Goal: Navigation & Orientation: Find specific page/section

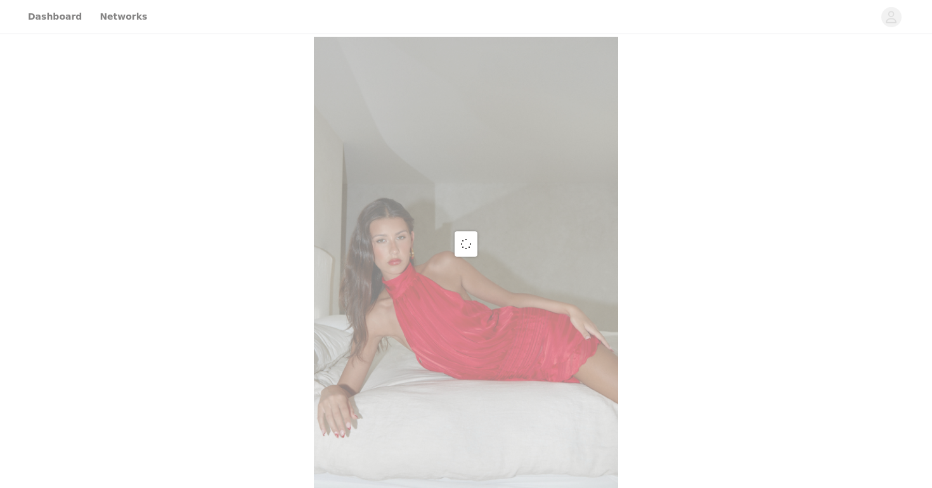
click at [60, 10] on div at bounding box center [466, 244] width 932 height 488
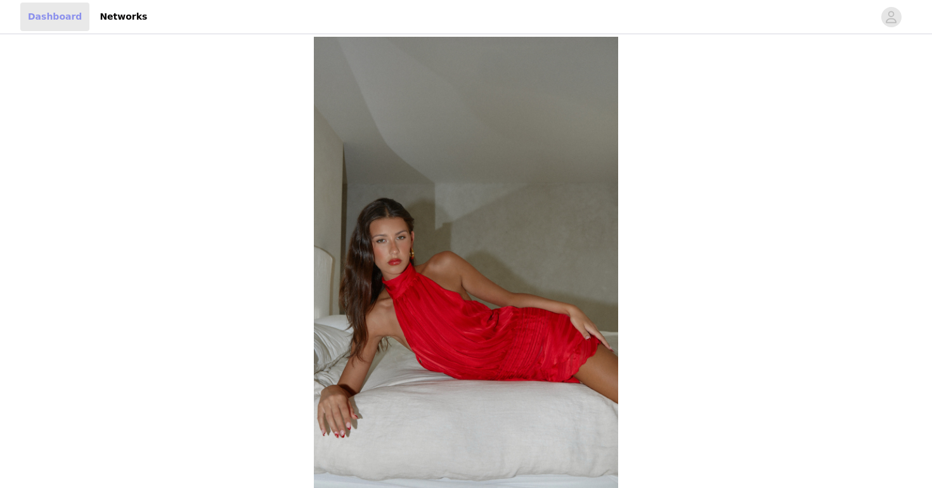
click at [76, 15] on link "Dashboard" at bounding box center [54, 17] width 69 height 29
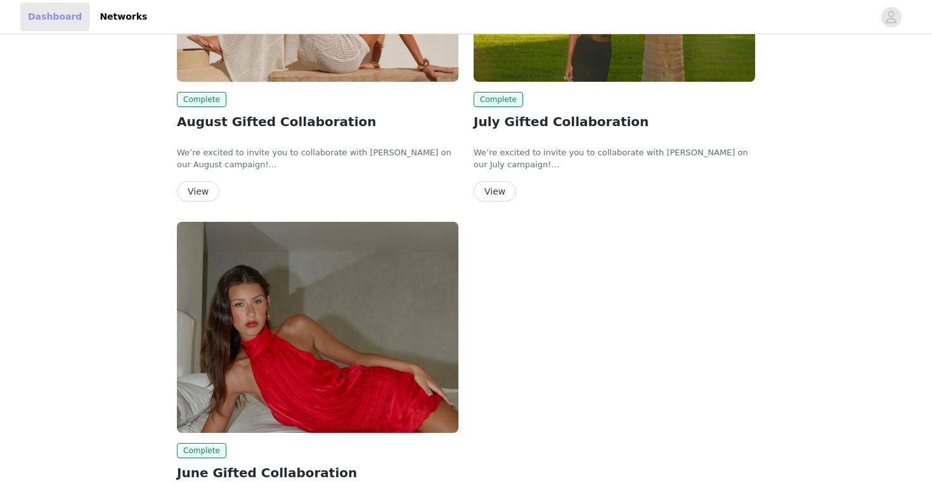
scroll to position [310, 0]
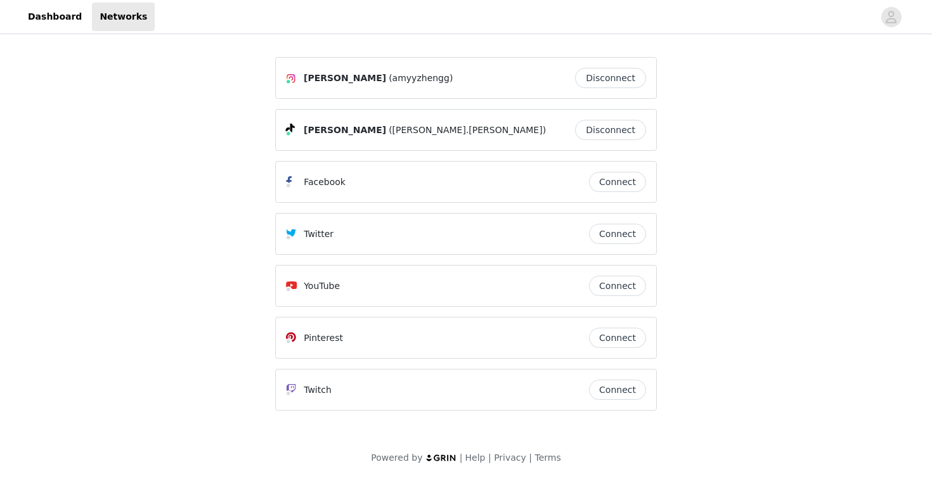
click at [57, 31] on header "Dashboard Networks" at bounding box center [466, 17] width 932 height 34
click at [63, 18] on link "Dashboard" at bounding box center [54, 17] width 69 height 29
